Goal: Complete application form

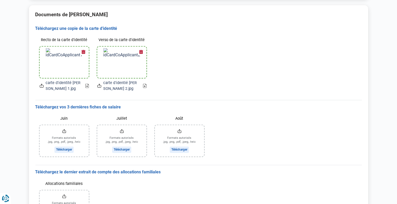
scroll to position [429, 0]
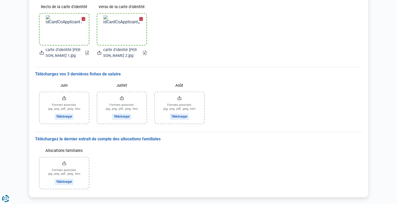
click at [65, 170] on input "Allocations familiales" at bounding box center [64, 172] width 49 height 31
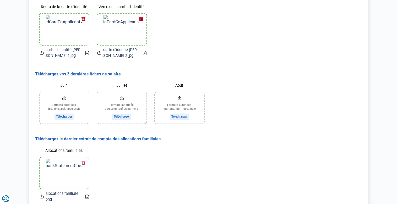
click at [83, 159] on button "button" at bounding box center [84, 163] width 8 height 8
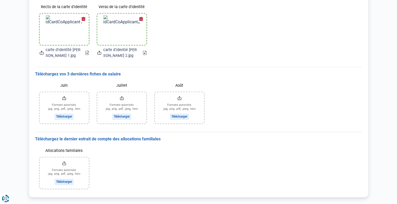
click at [68, 172] on input "Allocations familiales" at bounding box center [64, 172] width 49 height 31
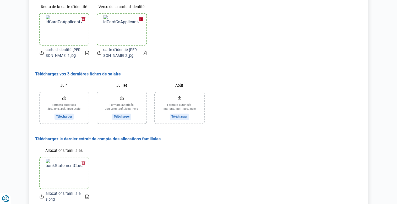
click at [72, 107] on input "Juin" at bounding box center [64, 107] width 49 height 31
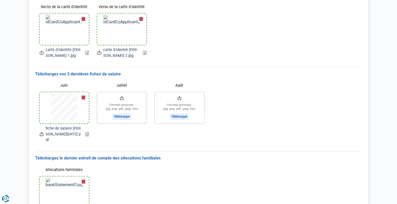
click at [126, 107] on input "Juillet" at bounding box center [121, 107] width 49 height 31
click at [175, 105] on input "Août" at bounding box center [179, 107] width 49 height 31
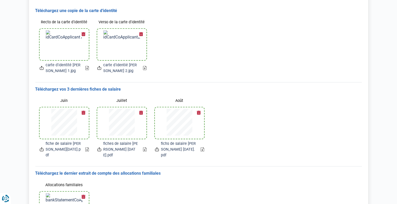
scroll to position [462, 0]
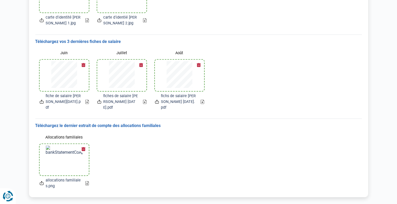
click at [7, 197] on icon "Renew consent" at bounding box center [7, 197] width 0 height 0
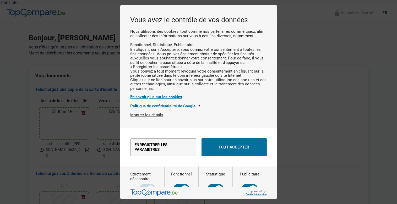
scroll to position [0, 0]
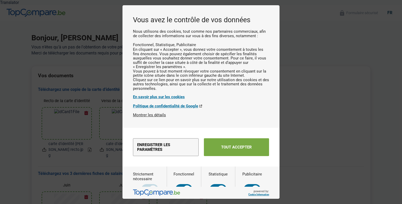
click at [233, 156] on button "Tout accepter" at bounding box center [236, 147] width 65 height 18
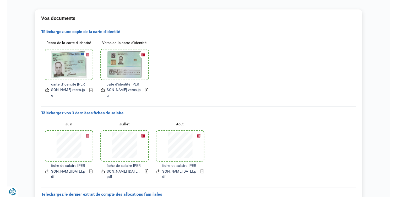
scroll to position [89, 0]
